Goal: Information Seeking & Learning: Learn about a topic

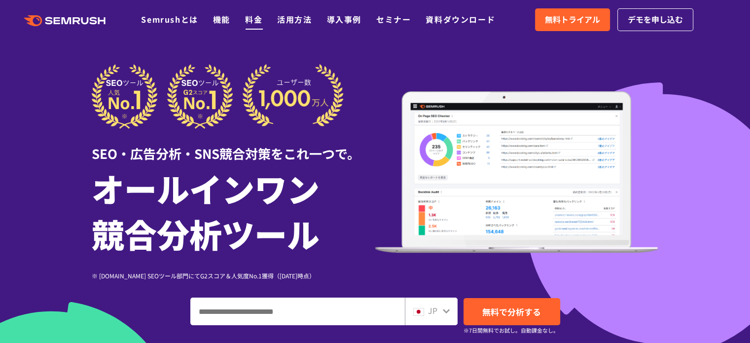
click at [254, 19] on link "料金" at bounding box center [253, 19] width 17 height 12
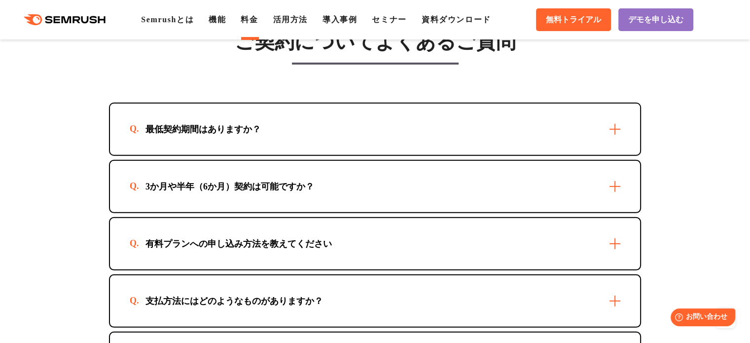
scroll to position [2812, 0]
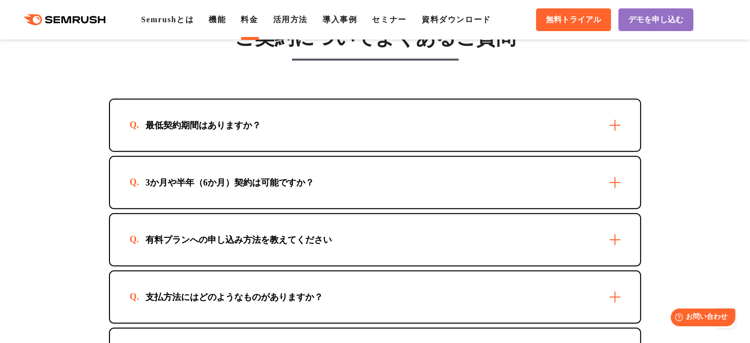
drag, startPoint x: 718, startPoint y: 0, endPoint x: 559, endPoint y: 64, distance: 170.5
click at [559, 64] on div "ご契約についてよくあるご質問 最低契約期間はありますか？ 最短1か月からご利用いただけます。 3か月や半年（6か月）契約は可能ですか？ 可能です。お申込方法に…" at bounding box center [375, 203] width 532 height 355
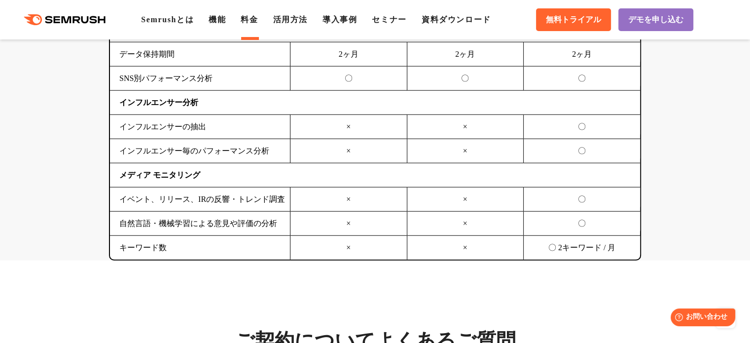
scroll to position [2467, 0]
